Goal: Information Seeking & Learning: Check status

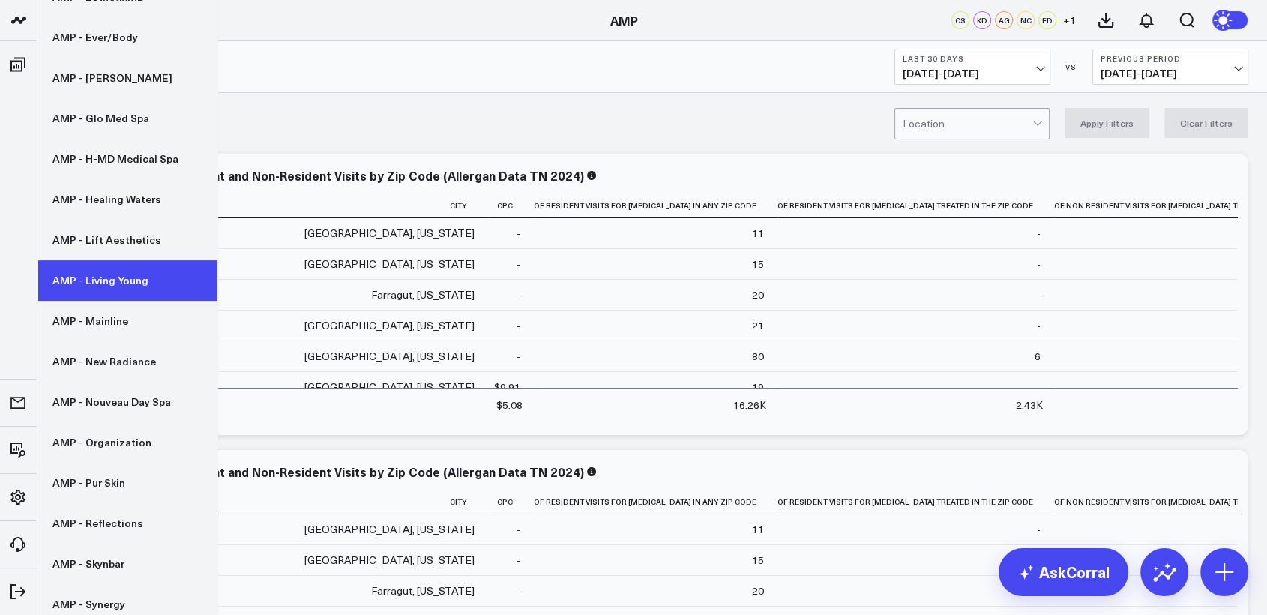
scroll to position [384, 0]
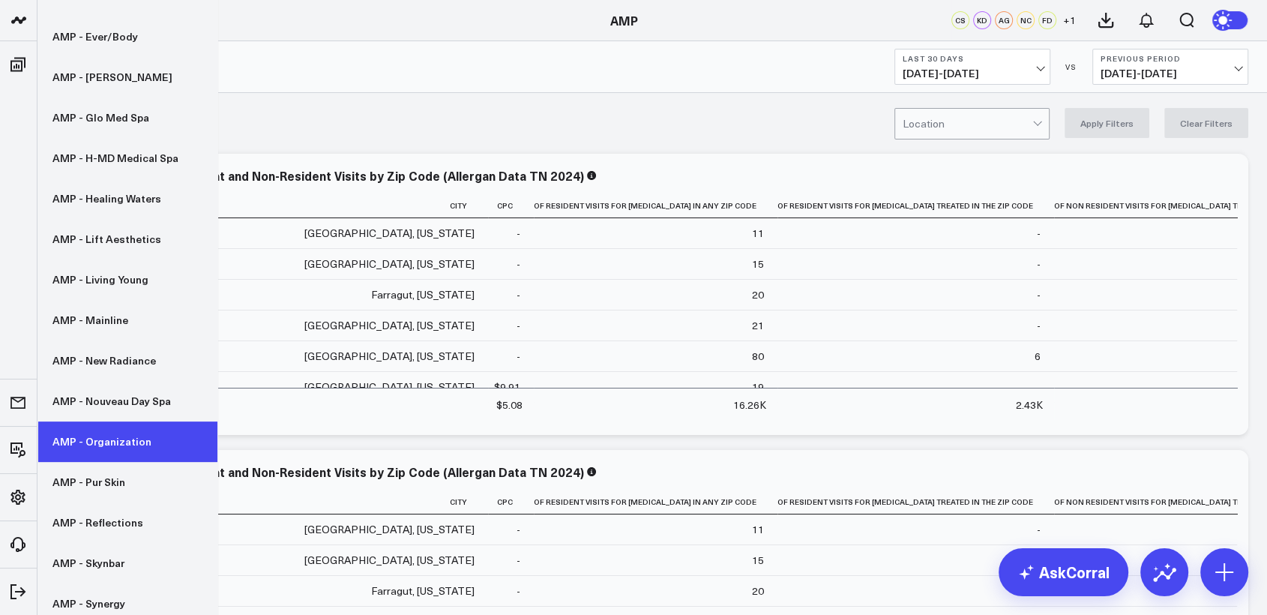
click at [129, 448] on link "AMP - Organization" at bounding box center [127, 441] width 180 height 40
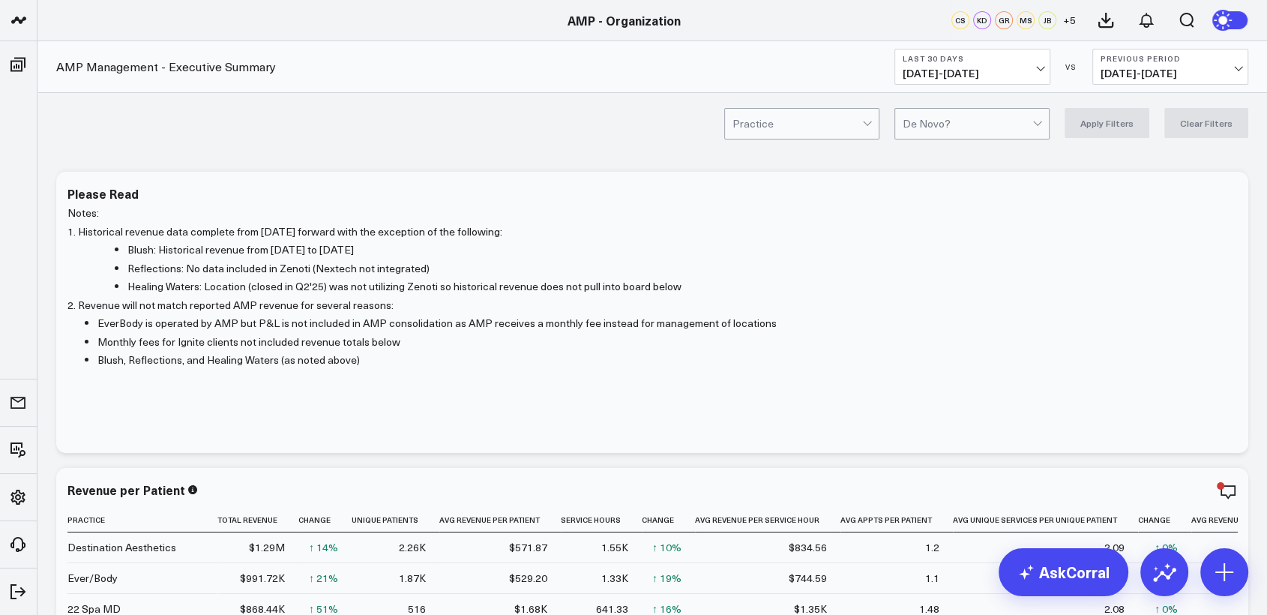
click at [1038, 72] on span "09/02/25 - 10/01/25" at bounding box center [972, 73] width 139 height 12
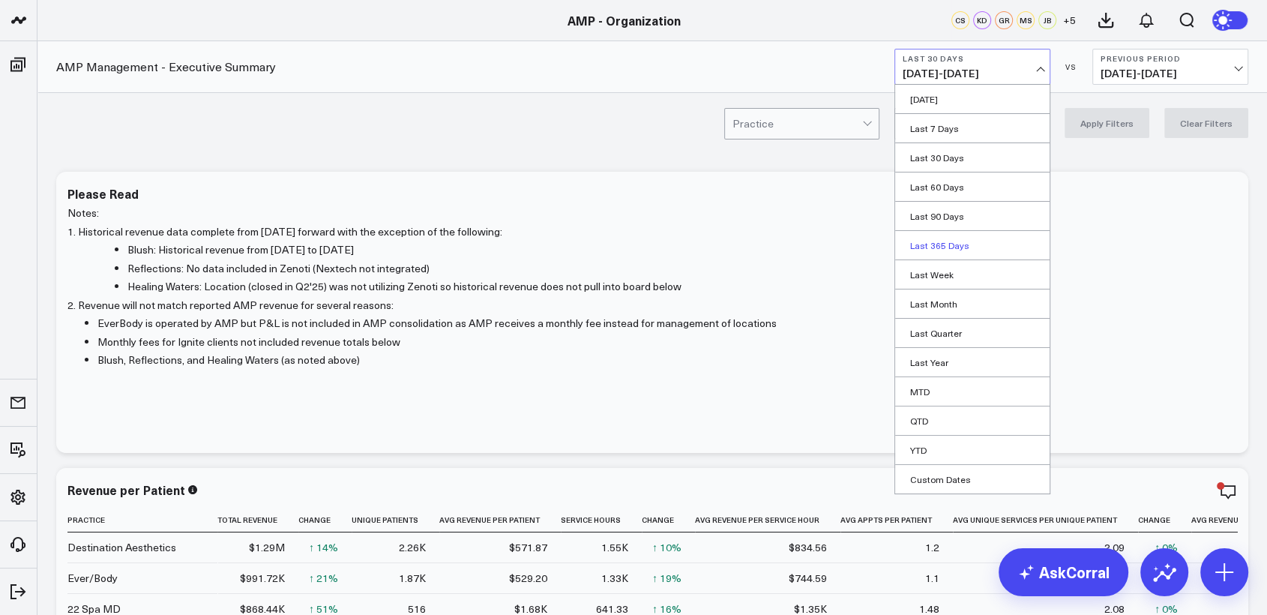
click at [953, 245] on link "Last 365 Days" at bounding box center [972, 245] width 154 height 28
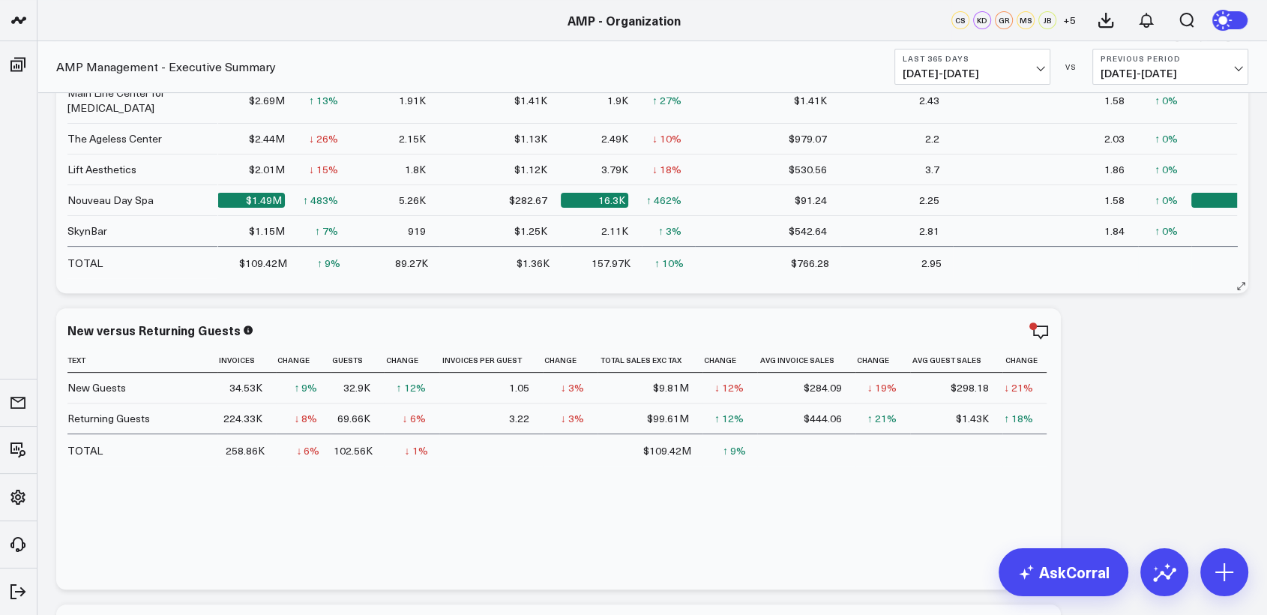
scroll to position [449, 0]
